Goal: Task Accomplishment & Management: Complete application form

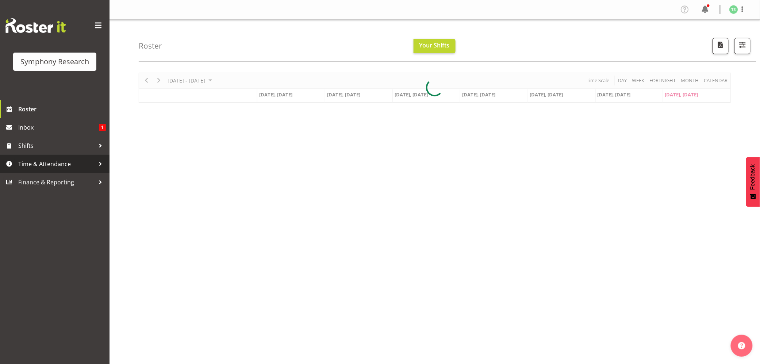
click at [41, 164] on span "Time & Attendance" at bounding box center [56, 163] width 77 height 11
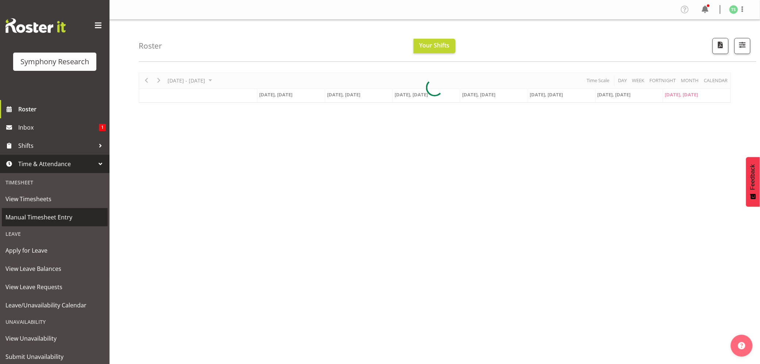
click at [34, 214] on span "Manual Timesheet Entry" at bounding box center [54, 217] width 99 height 11
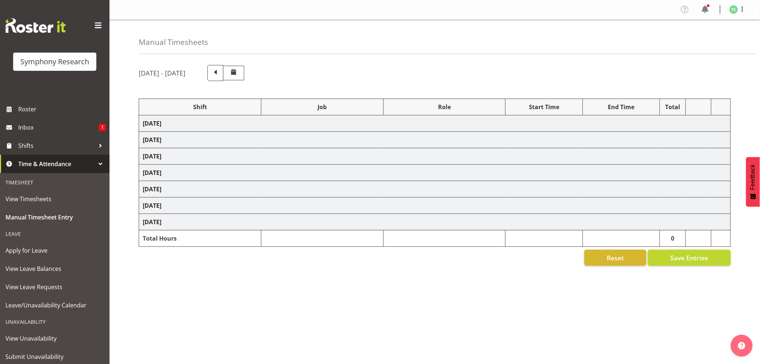
select select "81741"
select select "10587"
select select "47"
select select "81741"
select select "10587"
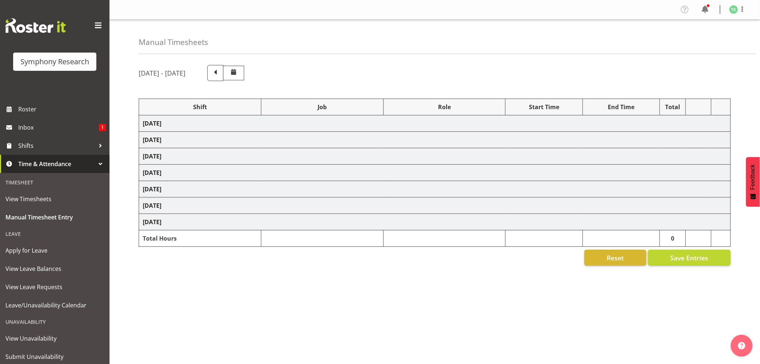
select select "47"
select select "48116"
select select "10587"
select select "47"
select select "56692"
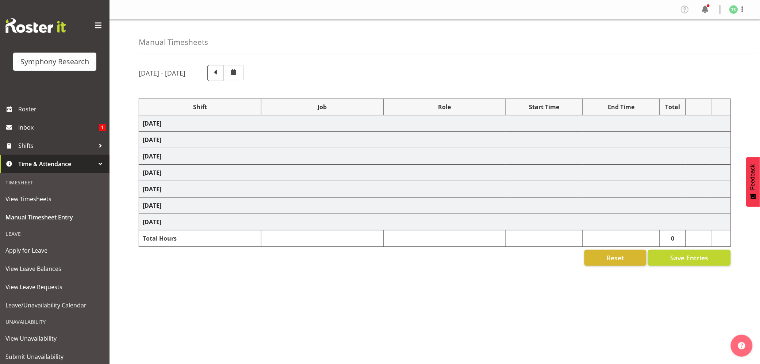
select select "10499"
select select "47"
select select "56692"
select select "10499"
select select "47"
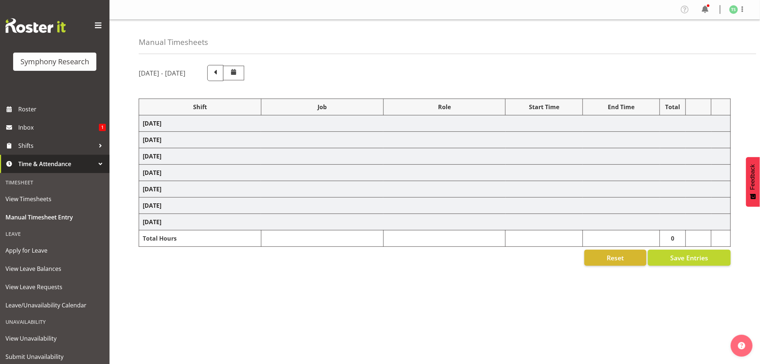
select select "81741"
select select "10587"
select select "47"
select select "81741"
select select "10587"
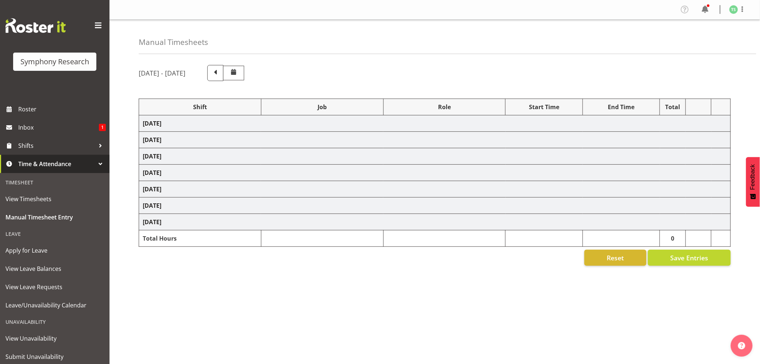
select select "47"
select select "48116"
select select "10587"
select select "47"
select select "56692"
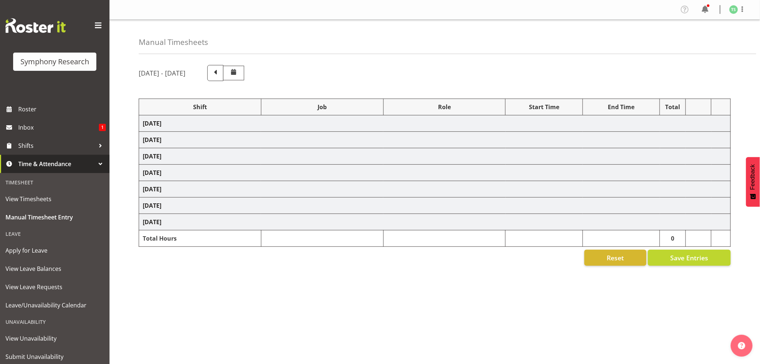
select select "10499"
select select "47"
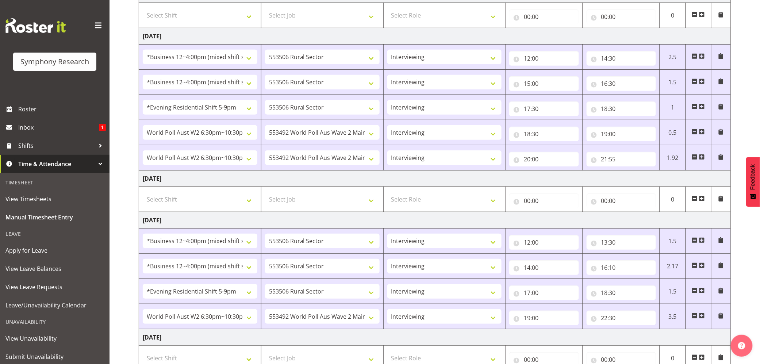
scroll to position [271, 0]
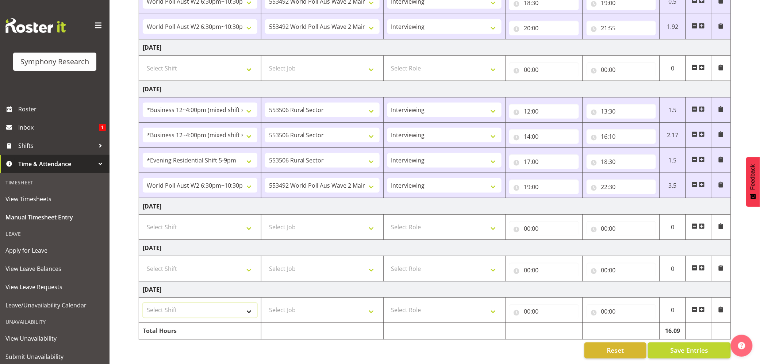
click at [249, 304] on select "Select Shift !!Weekend Residential (Roster IT Shift Label) *Business 9/10am ~ 4…" at bounding box center [200, 310] width 115 height 15
select select "17154"
click at [143, 303] on select "Select Shift !!Weekend Residential (Roster IT Shift Label) *Business 9/10am ~ 4…" at bounding box center [200, 310] width 115 height 15
click at [374, 305] on select "Select Job 550060 IF Admin 553492 World Poll Aus Wave 2 Main 2025 553493 World …" at bounding box center [322, 310] width 115 height 15
select select "10527"
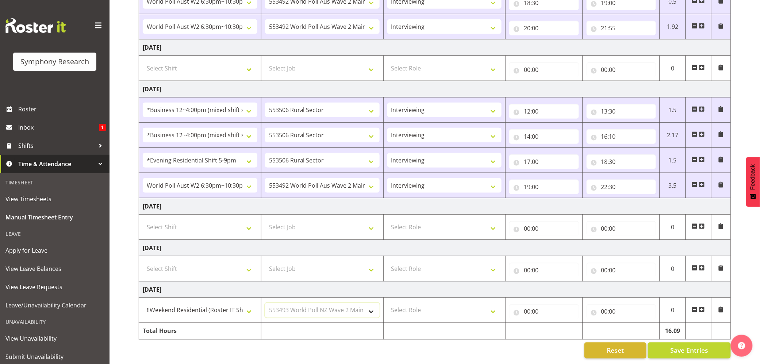
click at [265, 303] on select "Select Job 550060 IF Admin 553492 World Poll Aus Wave 2 Main 2025 553493 World …" at bounding box center [322, 310] width 115 height 15
click at [492, 307] on select "Select Role Briefing Interviewing" at bounding box center [444, 310] width 115 height 15
select select "47"
click at [387, 303] on select "Select Role Briefing Interviewing" at bounding box center [444, 310] width 115 height 15
click at [528, 305] on input "00:00" at bounding box center [543, 312] width 69 height 15
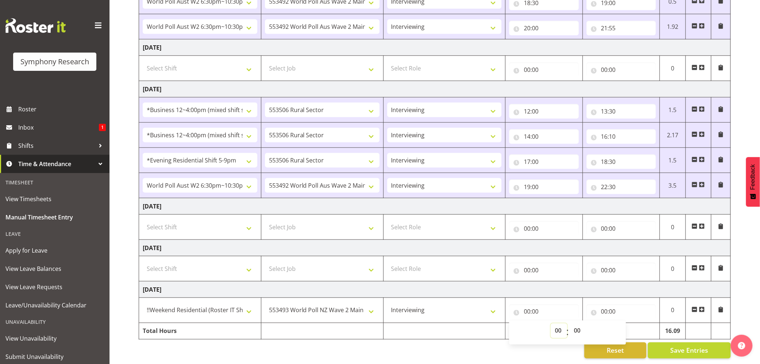
click at [558, 324] on select "00 01 02 03 04 05 06 07 08 09 10 11 12 13 14 15 16 17 18 19 20 21 22 23" at bounding box center [559, 331] width 16 height 15
select select "12"
click at [551, 324] on select "00 01 02 03 04 05 06 07 08 09 10 11 12 13 14 15 16 17 18 19 20 21 22 23" at bounding box center [559, 331] width 16 height 15
type input "12:00"
click at [604, 305] on input "00:00" at bounding box center [621, 312] width 69 height 15
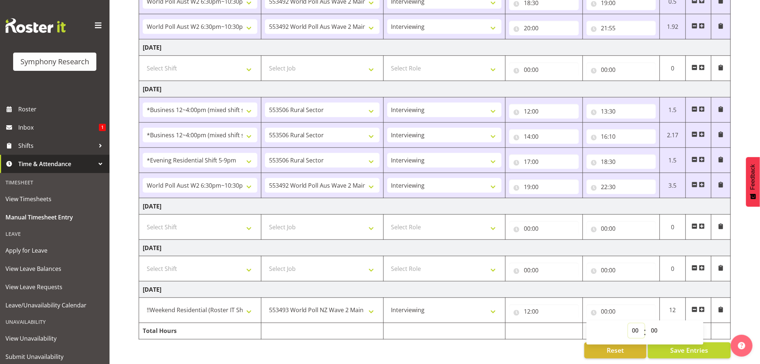
click at [632, 324] on select "00 01 02 03 04 05 06 07 08 09 10 11 12 13 14 15 16 17 18 19 20 21 22 23" at bounding box center [636, 331] width 16 height 15
select select "13"
click at [628, 324] on select "00 01 02 03 04 05 06 07 08 09 10 11 12 13 14 15 16 17 18 19 20 21 22 23" at bounding box center [636, 331] width 16 height 15
type input "13:00"
click at [702, 307] on span at bounding box center [702, 310] width 6 height 6
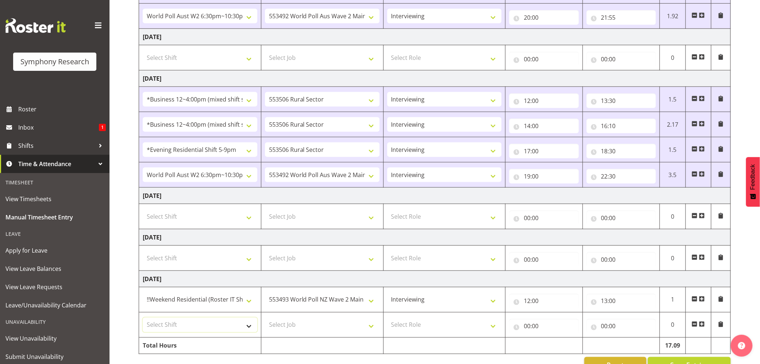
click at [251, 329] on select "Select Shift !!Weekend Residential (Roster IT Shift Label) *Business 9/10am ~ 4…" at bounding box center [200, 325] width 115 height 15
select select "17154"
click at [143, 321] on select "Select Shift !!Weekend Residential (Roster IT Shift Label) *Business 9/10am ~ 4…" at bounding box center [200, 325] width 115 height 15
click at [371, 327] on select "Select Job 550060 IF Admin 553492 World Poll Aus Wave 2 Main 2025 553493 World …" at bounding box center [322, 325] width 115 height 15
select select "10499"
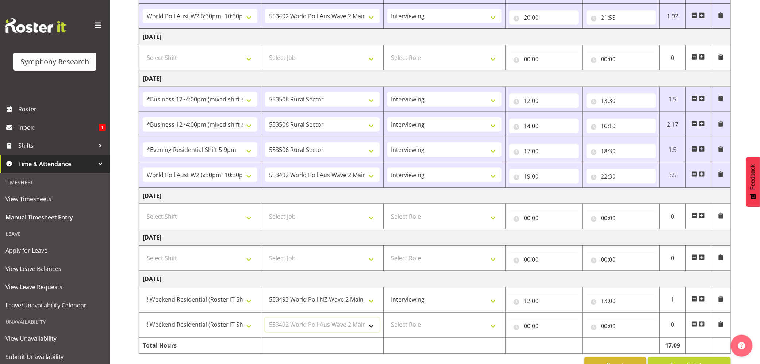
click at [265, 321] on select "Select Job 550060 IF Admin 553492 World Poll Aus Wave 2 Main 2025 553493 World …" at bounding box center [322, 325] width 115 height 15
drag, startPoint x: 491, startPoint y: 332, endPoint x: 485, endPoint y: 334, distance: 5.7
click at [491, 332] on select "Select Role Briefing Interviewing" at bounding box center [444, 325] width 115 height 15
select select "47"
click at [387, 321] on select "Select Role Briefing Interviewing" at bounding box center [444, 325] width 115 height 15
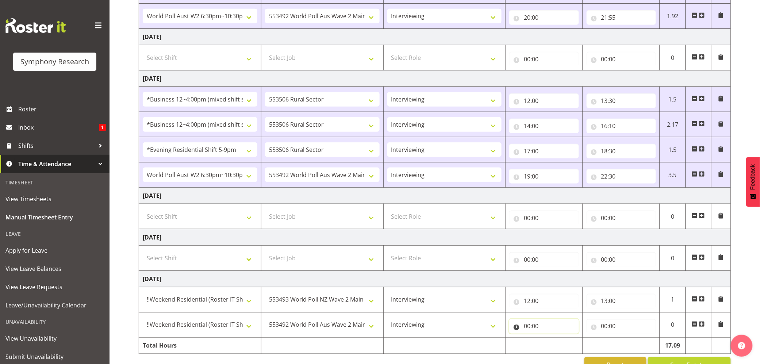
click at [527, 329] on input "00:00" at bounding box center [543, 326] width 69 height 15
click at [558, 344] on select "00 01 02 03 04 05 06 07 08 09 10 11 12 13 14 15 16 17 18 19 20 21 22 23" at bounding box center [559, 345] width 16 height 15
select select "14"
click at [551, 341] on select "00 01 02 03 04 05 06 07 08 09 10 11 12 13 14 15 16 17 18 19 20 21 22 23" at bounding box center [559, 345] width 16 height 15
type input "14:00"
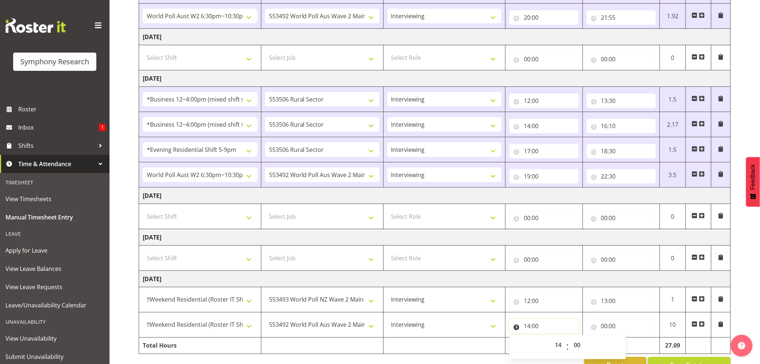
click at [534, 329] on input "14:00" at bounding box center [543, 326] width 69 height 15
click at [577, 346] on select "00 01 02 03 04 05 06 07 08 09 10 11 12 13 14 15 16 17 18 19 20 21 22 23 24 25 2…" at bounding box center [578, 345] width 16 height 15
select select "30"
click at [570, 341] on select "00 01 02 03 04 05 06 07 08 09 10 11 12 13 14 15 16 17 18 19 20 21 22 23 24 25 2…" at bounding box center [578, 345] width 16 height 15
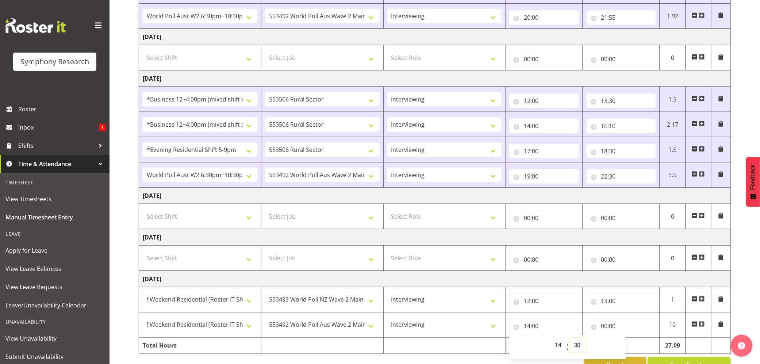
type input "14:30"
click at [607, 332] on input "00:00" at bounding box center [621, 326] width 69 height 15
click at [640, 346] on select "00 01 02 03 04 05 06 07 08 09 10 11 12 13 14 15 16 17 18 19 20 21 22 23" at bounding box center [636, 345] width 16 height 15
select select "15"
click at [628, 341] on select "00 01 02 03 04 05 06 07 08 09 10 11 12 13 14 15 16 17 18 19 20 21 22 23" at bounding box center [636, 345] width 16 height 15
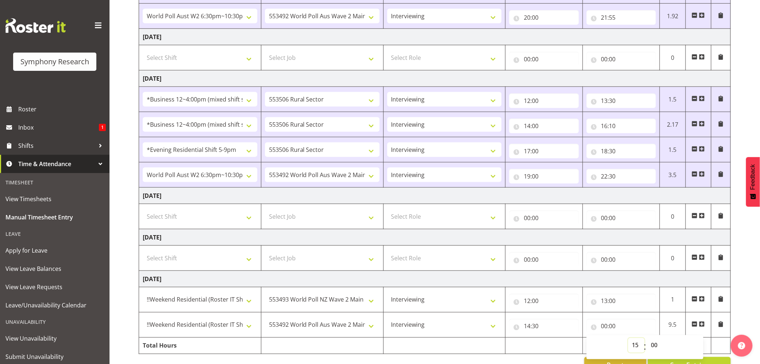
type input "15:00"
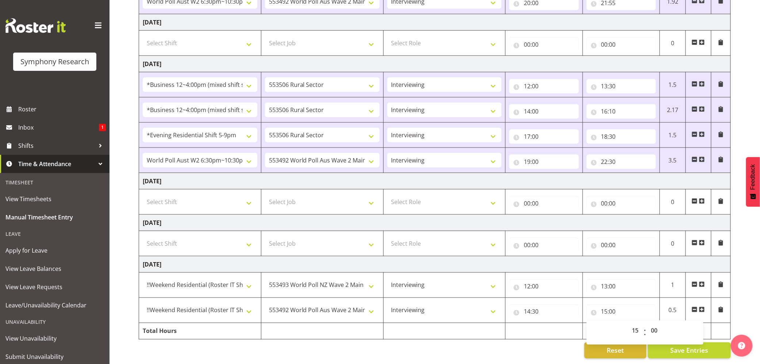
click at [703, 307] on span at bounding box center [702, 310] width 6 height 6
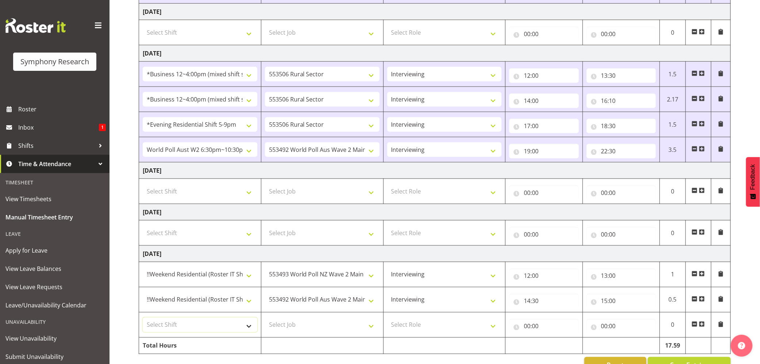
click at [252, 327] on select "Select Shift !!Weekend Residential (Roster IT Shift Label) *Business 9/10am ~ 4…" at bounding box center [200, 325] width 115 height 15
select select "17154"
click at [143, 321] on select "Select Shift !!Weekend Residential (Roster IT Shift Label) *Business 9/10am ~ 4…" at bounding box center [200, 325] width 115 height 15
click at [371, 329] on select "Select Job 550060 IF Admin 553492 World Poll Aus Wave 2 Main 2025 553493 World …" at bounding box center [322, 325] width 115 height 15
select select "10499"
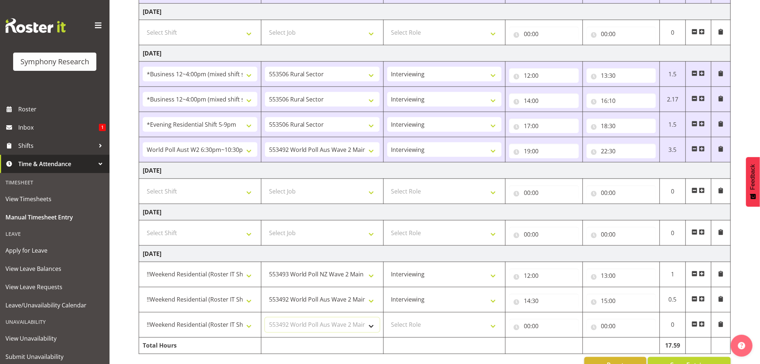
click at [265, 321] on select "Select Job 550060 IF Admin 553492 World Poll Aus Wave 2 Main 2025 553493 World …" at bounding box center [322, 325] width 115 height 15
click at [491, 330] on select "Select Role Briefing Interviewing" at bounding box center [444, 325] width 115 height 15
select select "47"
click at [387, 321] on select "Select Role Briefing Interviewing" at bounding box center [444, 325] width 115 height 15
click at [524, 330] on input "00:00" at bounding box center [543, 326] width 69 height 15
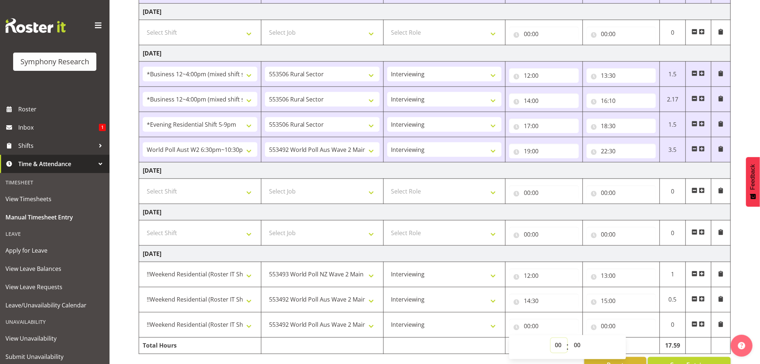
click at [557, 344] on select "00 01 02 03 04 05 06 07 08 09 10 11 12 13 14 15 16 17 18 19 20 21 22 23" at bounding box center [559, 345] width 16 height 15
select select "15"
click at [551, 341] on select "00 01 02 03 04 05 06 07 08 09 10 11 12 13 14 15 16 17 18 19 20 21 22 23" at bounding box center [559, 345] width 16 height 15
type input "15:00"
click at [604, 326] on input "00:00" at bounding box center [621, 326] width 69 height 15
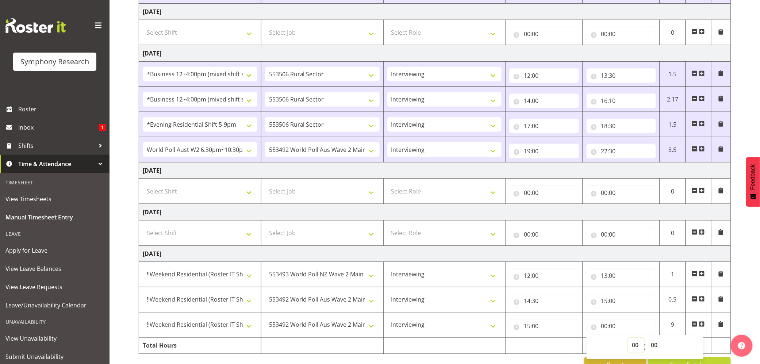
click at [633, 343] on select "00 01 02 03 04 05 06 07 08 09 10 11 12 13 14 15 16 17 18 19 20 21 22 23" at bounding box center [636, 345] width 16 height 15
select select "19"
click at [628, 341] on select "00 01 02 03 04 05 06 07 08 09 10 11 12 13 14 15 16 17 18 19 20 21 22 23" at bounding box center [636, 345] width 16 height 15
type input "19:00"
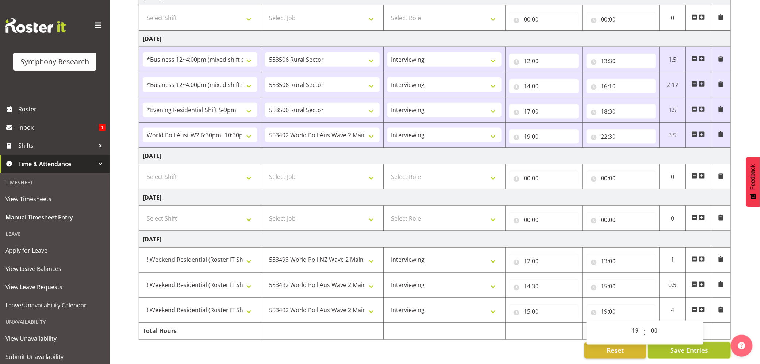
click at [691, 346] on span "Save Entries" at bounding box center [689, 350] width 38 height 9
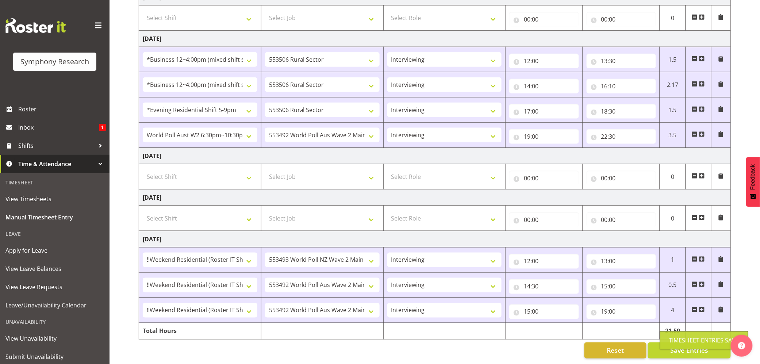
click at [672, 341] on div "Timesheet Entries Save" at bounding box center [704, 340] width 70 height 9
click at [670, 343] on button "Save Entries" at bounding box center [689, 351] width 83 height 16
click at [532, 280] on input "14:30" at bounding box center [543, 286] width 69 height 15
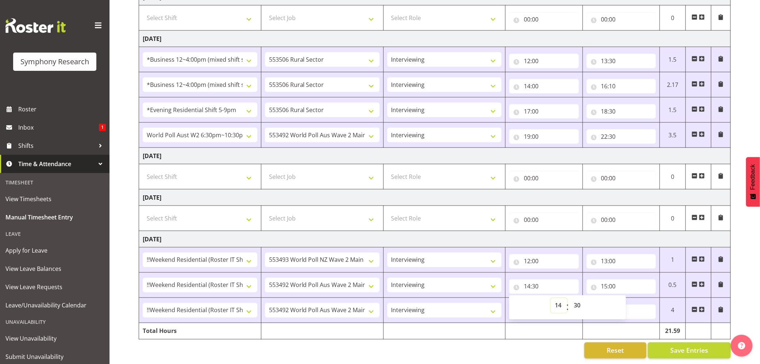
click at [559, 298] on select "00 01 02 03 04 05 06 07 08 09 10 11 12 13 14 15 16 17 18 19 20 21 22 23" at bounding box center [559, 305] width 16 height 15
select select "13"
click at [551, 298] on select "00 01 02 03 04 05 06 07 08 09 10 11 12 13 14 15 16 17 18 19 20 21 22 23" at bounding box center [559, 305] width 16 height 15
type input "13:30"
click at [538, 279] on input "13:30" at bounding box center [543, 286] width 69 height 15
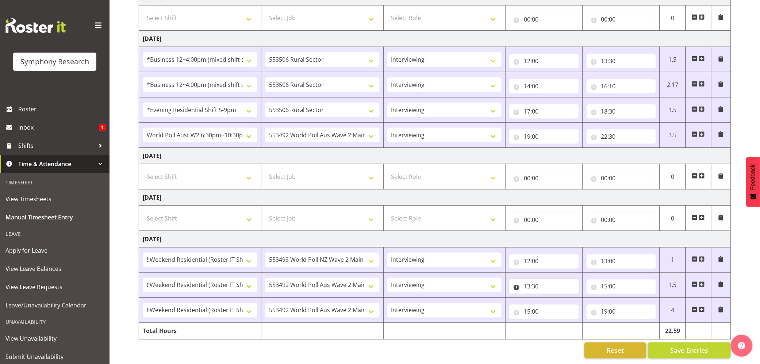
click at [538, 279] on input "13:30" at bounding box center [543, 286] width 69 height 15
click at [581, 298] on select "00 01 02 03 04 05 06 07 08 09 10 11 12 13 14 15 16 17 18 19 20 21 22 23 24 25 2…" at bounding box center [578, 305] width 16 height 15
select select "0"
click at [570, 298] on select "00 01 02 03 04 05 06 07 08 09 10 11 12 13 14 15 16 17 18 19 20 21 22 23 24 25 2…" at bounding box center [578, 305] width 16 height 15
type input "13:00"
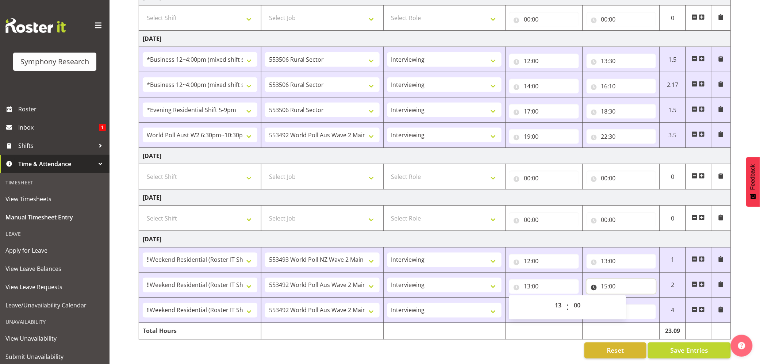
click at [607, 279] on input "15:00" at bounding box center [621, 286] width 69 height 15
click at [608, 279] on input "15:00" at bounding box center [621, 286] width 69 height 15
click at [637, 298] on select "00 01 02 03 04 05 06 07 08 09 10 11 12 13 14 15 16 17 18 19 20 21 22 23" at bounding box center [636, 305] width 16 height 15
select select "14"
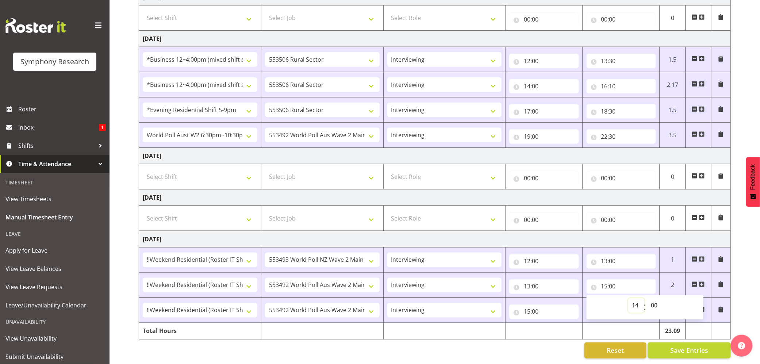
click at [628, 298] on select "00 01 02 03 04 05 06 07 08 09 10 11 12 13 14 15 16 17 18 19 20 21 22 23" at bounding box center [636, 305] width 16 height 15
type input "14:00"
click at [613, 279] on input "14:00" at bounding box center [621, 286] width 69 height 15
click at [659, 298] on select "00 01 02 03 04 05 06 07 08 09 10 11 12 13 14 15 16 17 18 19 20 21 22 23 24 25 2…" at bounding box center [655, 305] width 16 height 15
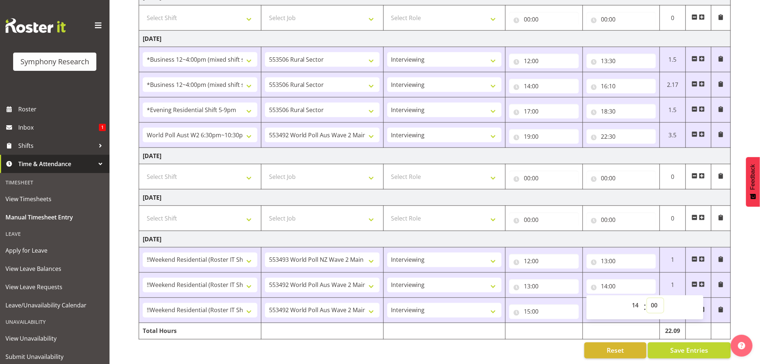
select select "30"
click at [647, 298] on select "00 01 02 03 04 05 06 07 08 09 10 11 12 13 14 15 16 17 18 19 20 21 22 23 24 25 2…" at bounding box center [655, 305] width 16 height 15
type input "14:30"
click at [690, 346] on span "Save Entries" at bounding box center [689, 350] width 38 height 9
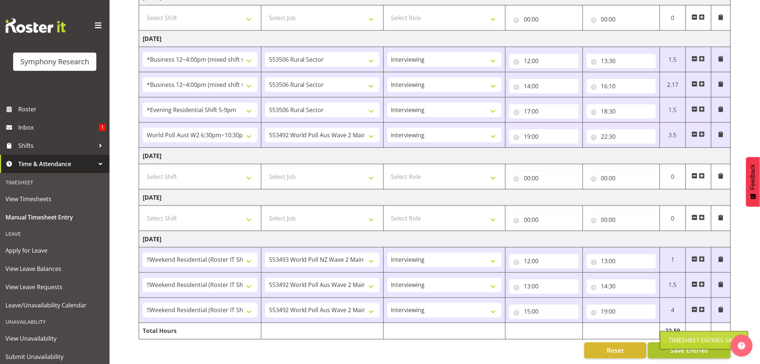
click at [676, 336] on div "Timesheet Entries Save" at bounding box center [704, 340] width 88 height 18
click at [687, 346] on span "Save Entries" at bounding box center [689, 350] width 38 height 9
click at [680, 341] on div "Timesheet Entries Save" at bounding box center [704, 340] width 70 height 9
click at [680, 346] on span "Save Entries" at bounding box center [689, 350] width 38 height 9
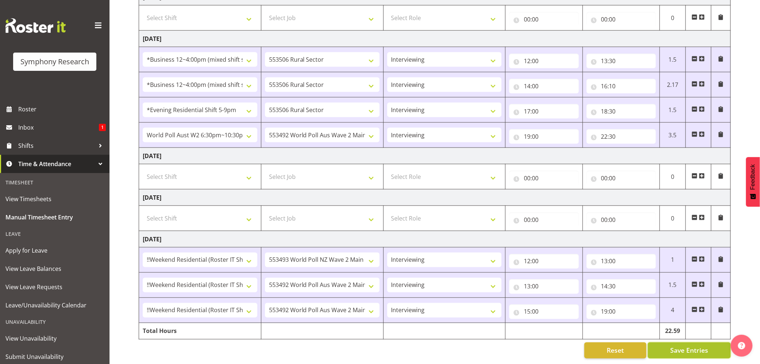
click at [678, 346] on span "Save Entries" at bounding box center [689, 350] width 38 height 9
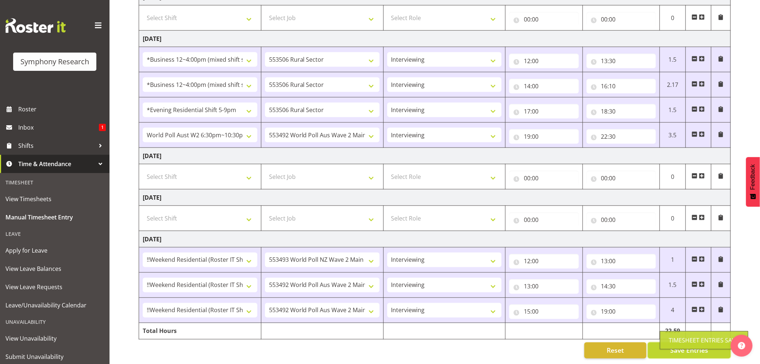
click at [678, 339] on div "Timesheet Entries Save" at bounding box center [704, 340] width 70 height 9
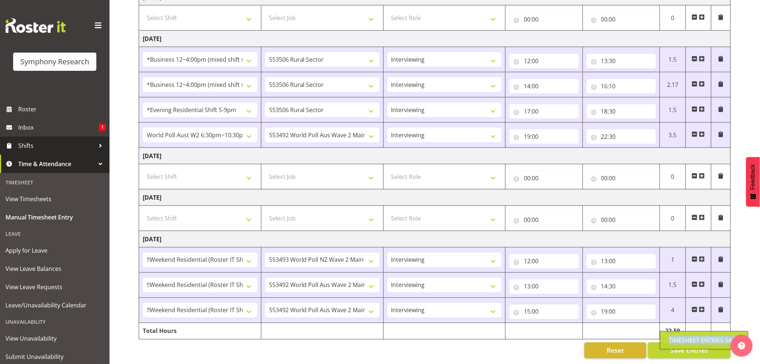
click at [18, 145] on link "Shifts" at bounding box center [55, 146] width 110 height 18
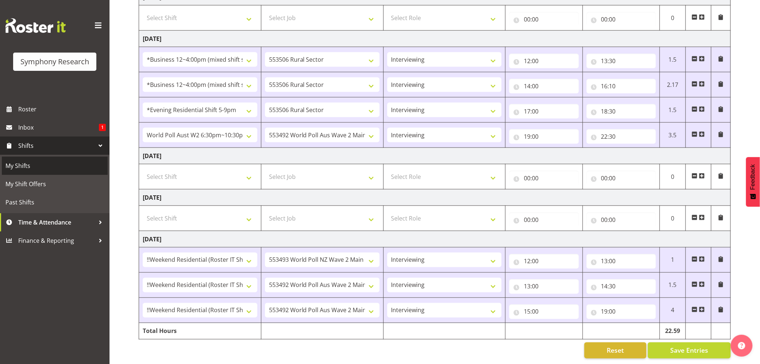
click at [19, 166] on span "My Shifts" at bounding box center [54, 165] width 99 height 11
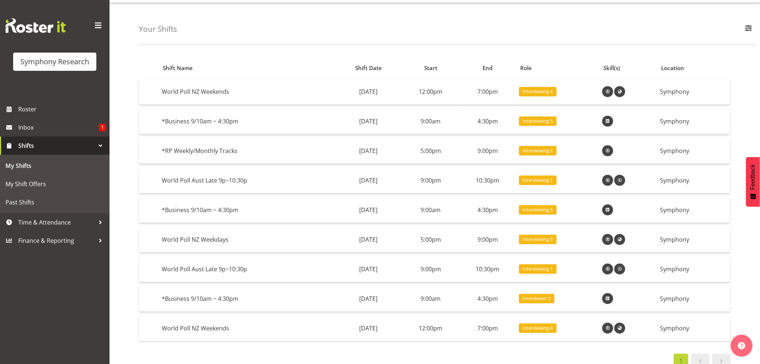
scroll to position [32, 0]
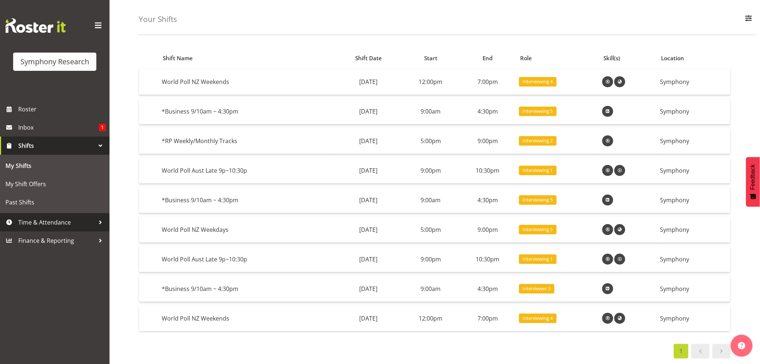
click at [33, 219] on span "Time & Attendance" at bounding box center [56, 222] width 77 height 11
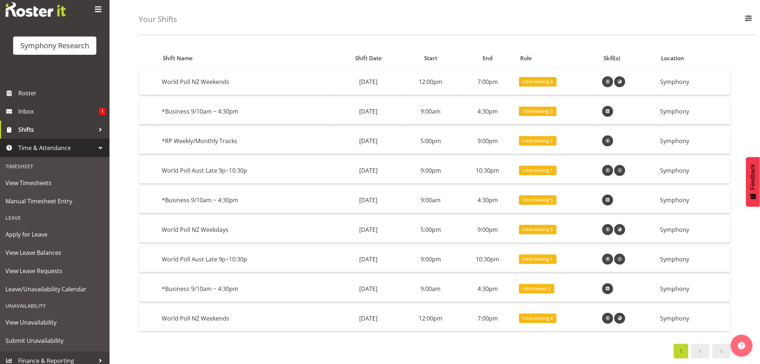
scroll to position [22, 0]
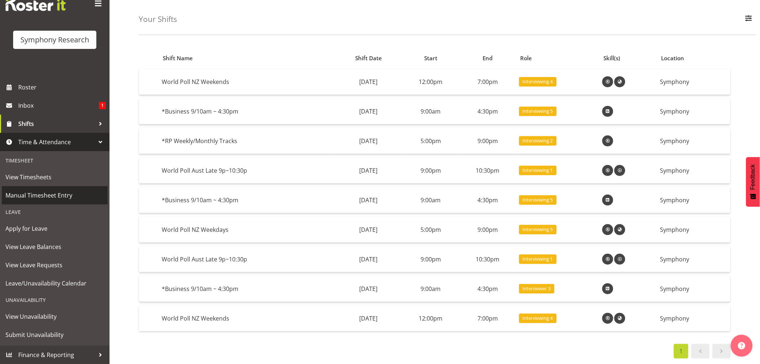
click at [53, 192] on span "Manual Timesheet Entry" at bounding box center [54, 195] width 99 height 11
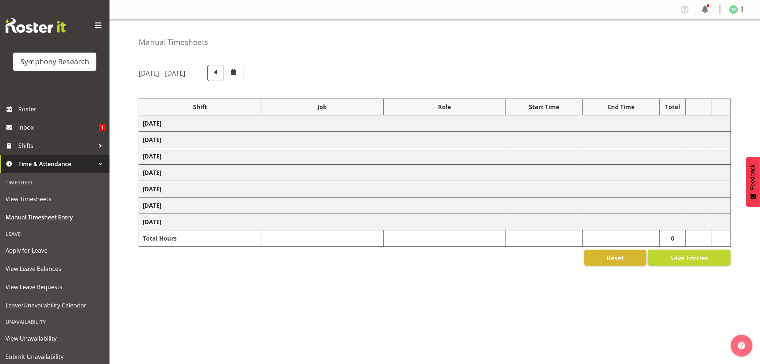
select select "81741"
select select "10587"
select select "47"
select select "81741"
select select "10587"
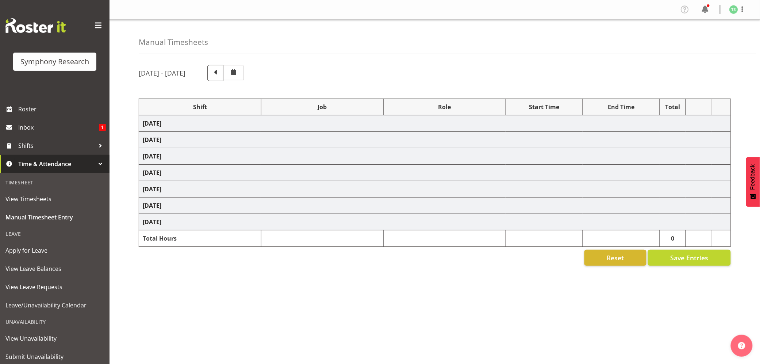
select select "47"
select select "48116"
select select "10587"
select select "47"
select select "56692"
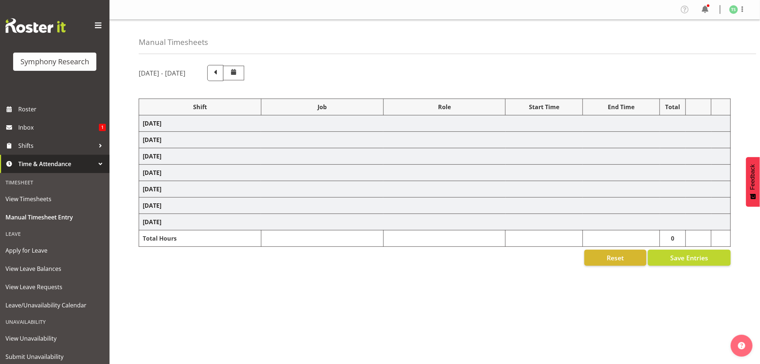
select select "10499"
select select "47"
select select "56692"
select select "10499"
select select "47"
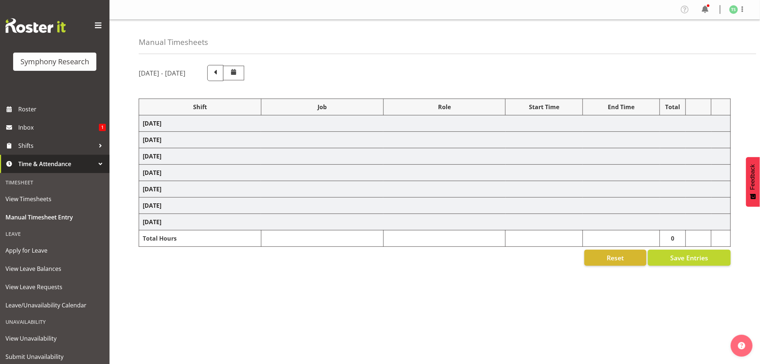
select select "81741"
select select "10587"
select select "47"
select select "81741"
select select "10587"
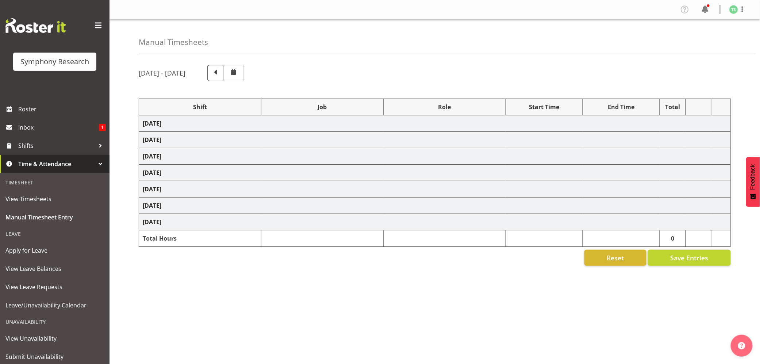
select select "47"
select select "48116"
select select "10587"
select select "47"
select select "56692"
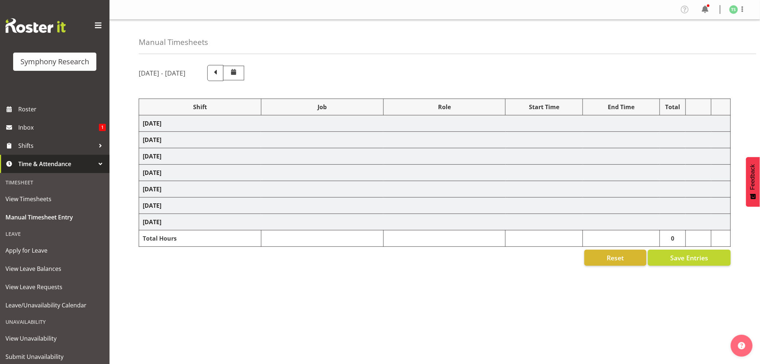
select select "10499"
select select "47"
select select "10527"
select select "47"
select select "10499"
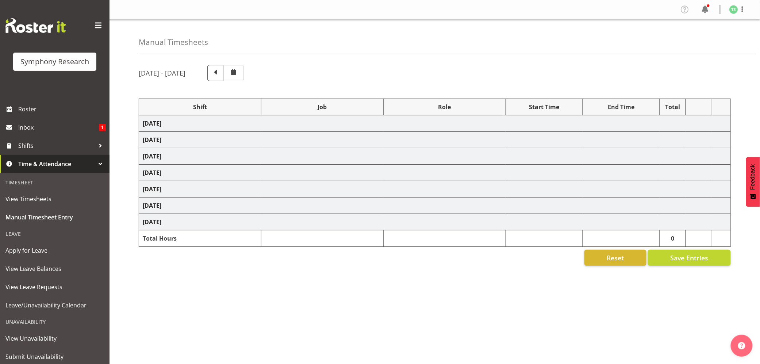
select select "47"
select select "10499"
select select "47"
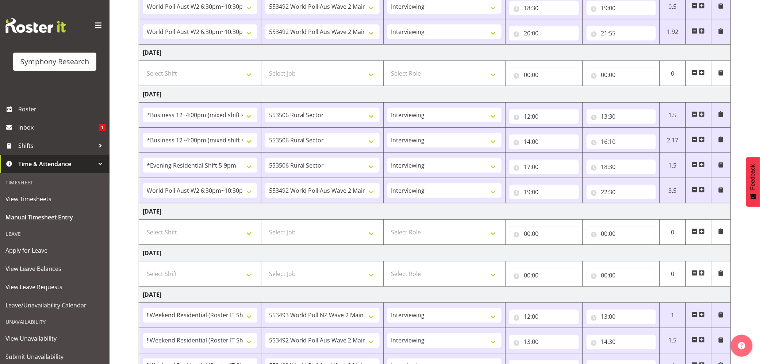
scroll to position [309, 0]
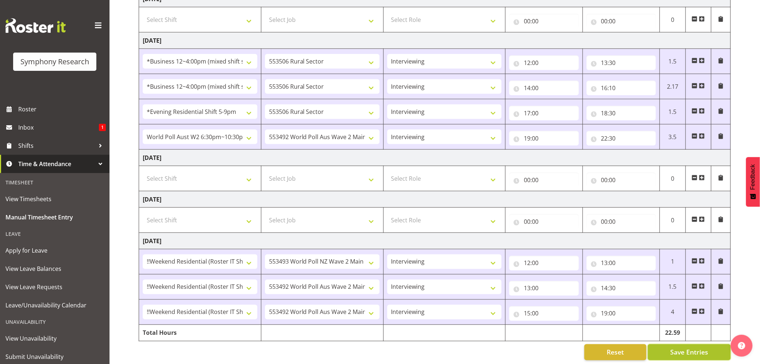
click at [684, 352] on span "Save Entries" at bounding box center [689, 352] width 38 height 9
click at [684, 353] on span "Save Entries" at bounding box center [689, 352] width 38 height 9
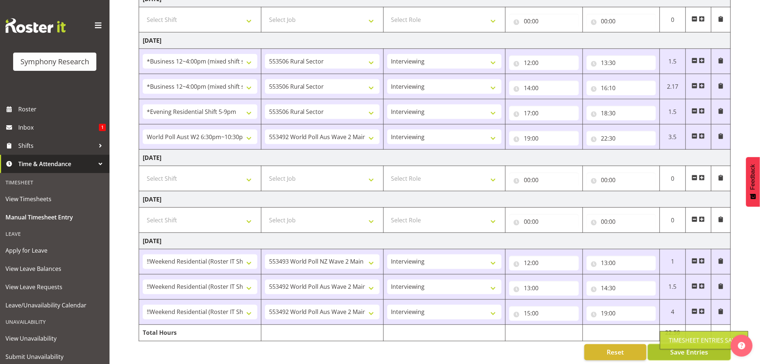
click at [684, 353] on span "Save Entries" at bounding box center [689, 352] width 38 height 9
click at [684, 349] on div "Timesheet Entries Save" at bounding box center [704, 340] width 88 height 18
click at [684, 352] on span "Save Entries" at bounding box center [689, 352] width 38 height 9
